Goal: Task Accomplishment & Management: Manage account settings

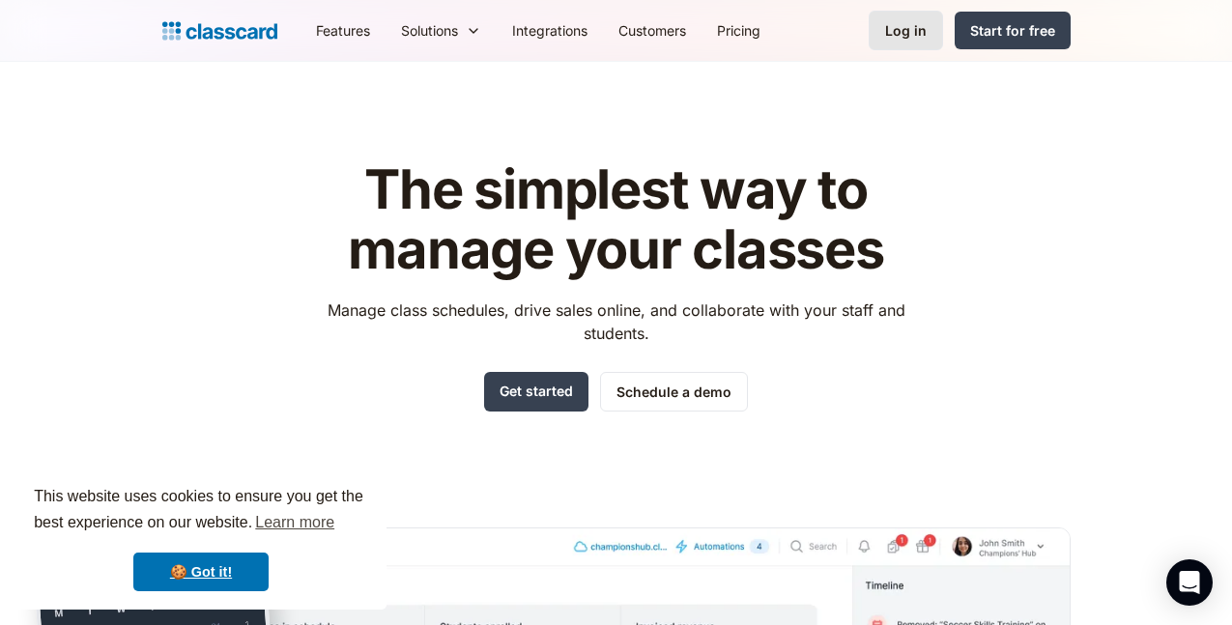
click at [927, 29] on div "Log in" at bounding box center [906, 30] width 42 height 20
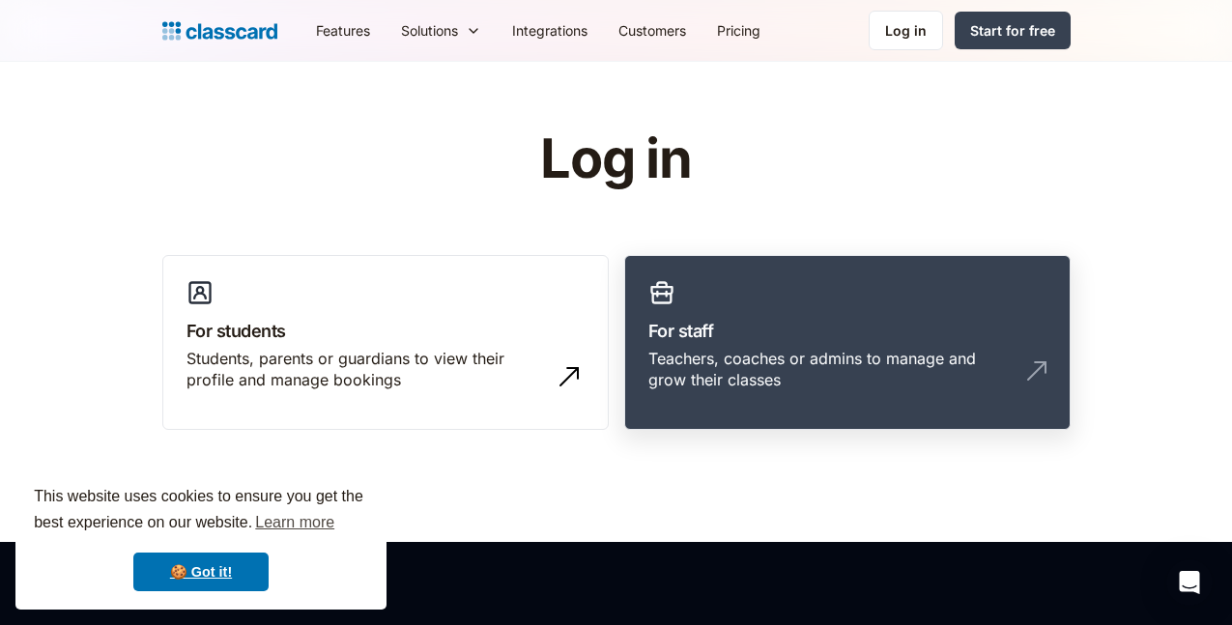
click at [764, 355] on div "Teachers, coaches or admins to manage and grow their classes" at bounding box center [827, 369] width 359 height 43
